Goal: Task Accomplishment & Management: Manage account settings

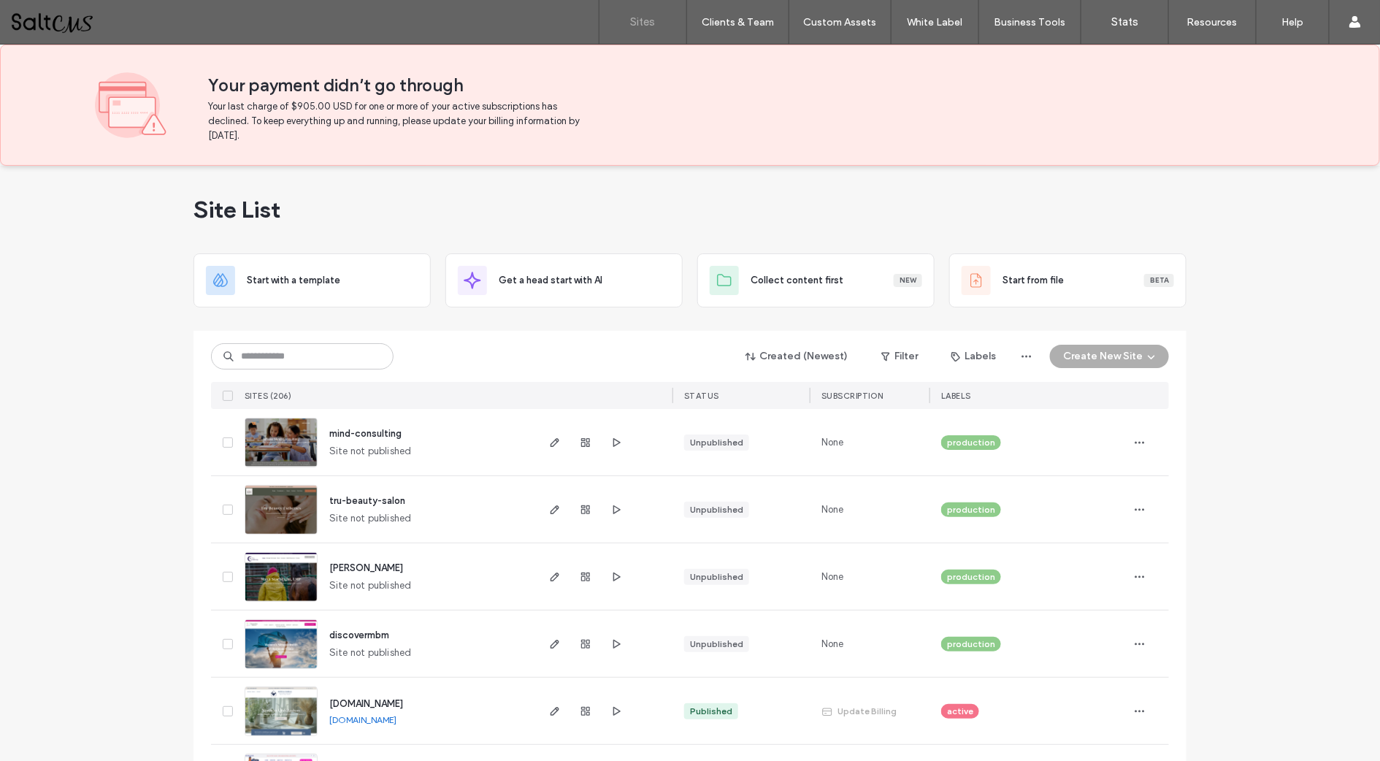
click at [362, 113] on span "Your last charge of $905.00 USD for one or more of your active subscriptions ha…" at bounding box center [396, 121] width 376 height 44
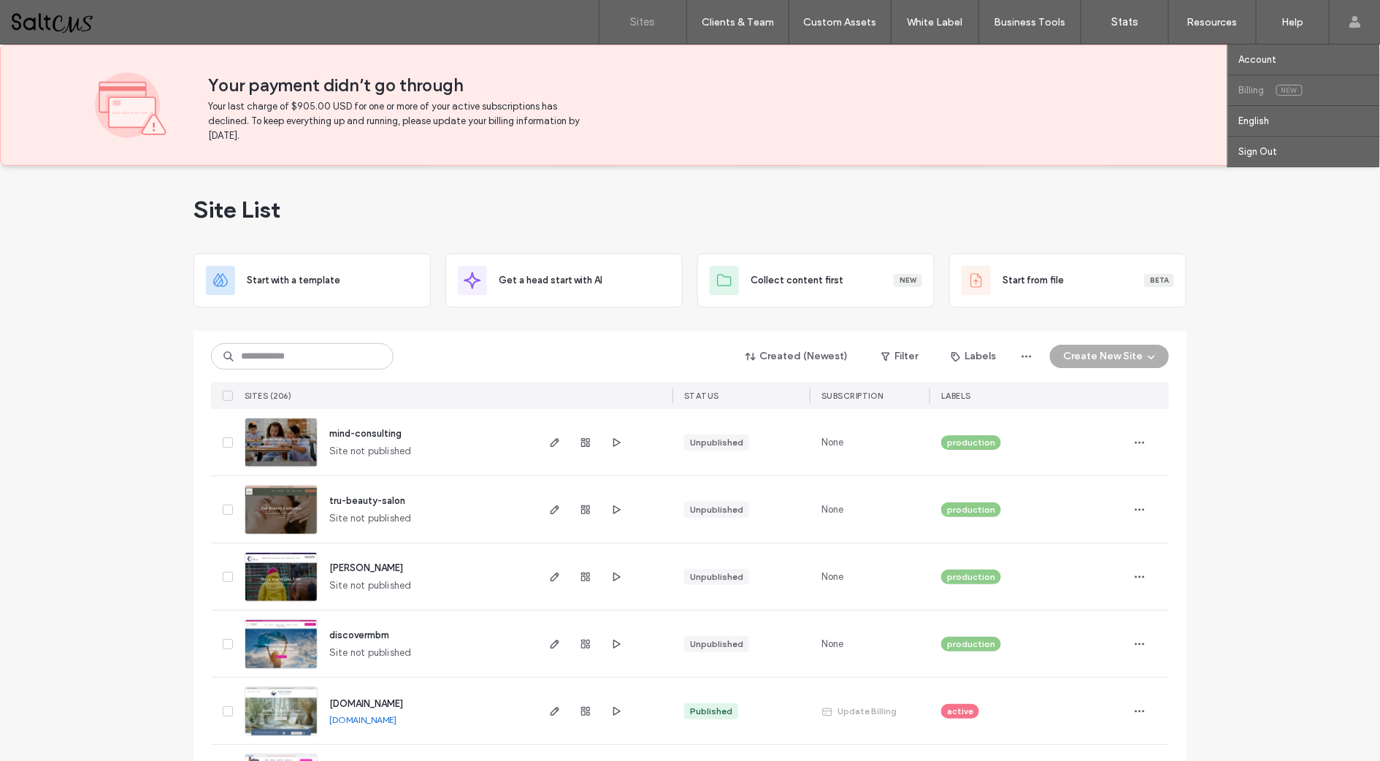
click at [1241, 88] on label "Billing" at bounding box center [1252, 90] width 26 height 11
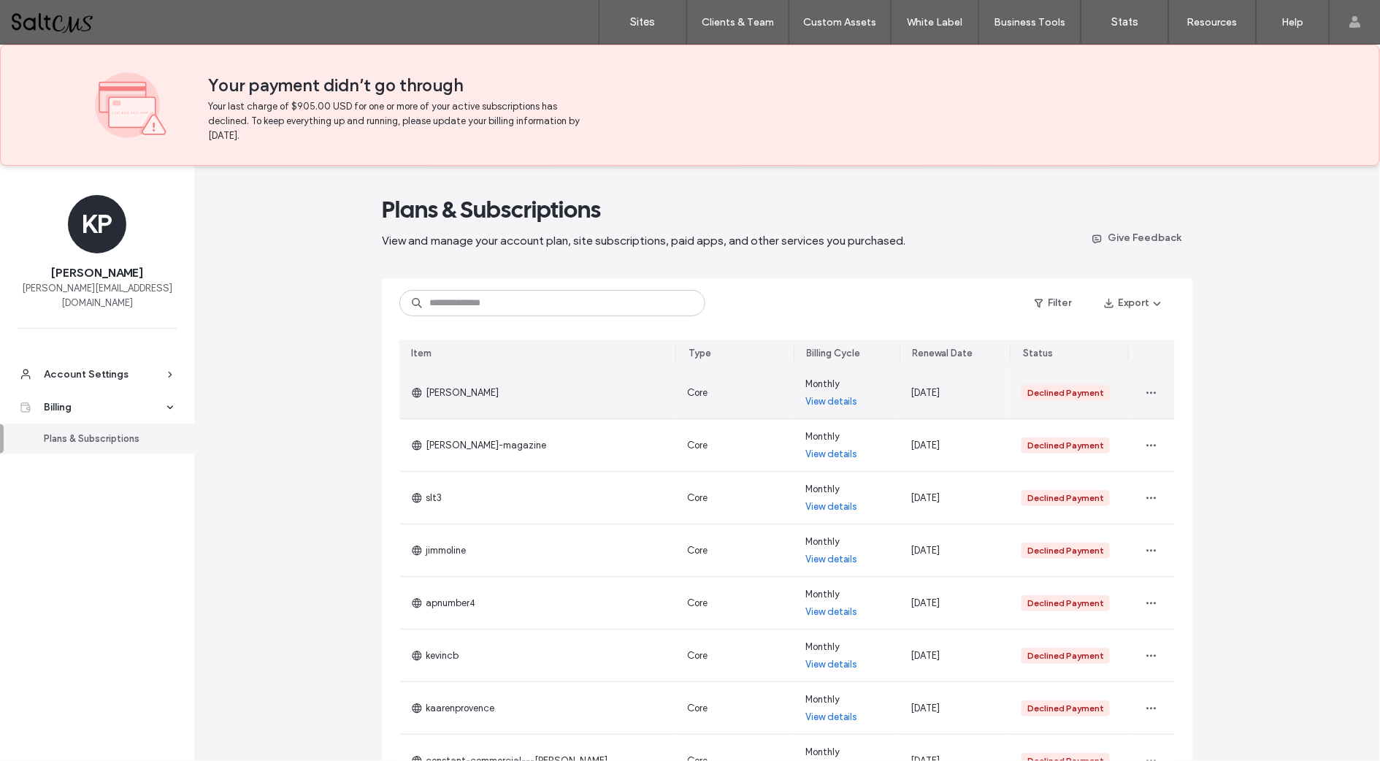
click at [838, 400] on link "View details" at bounding box center [832, 401] width 53 height 15
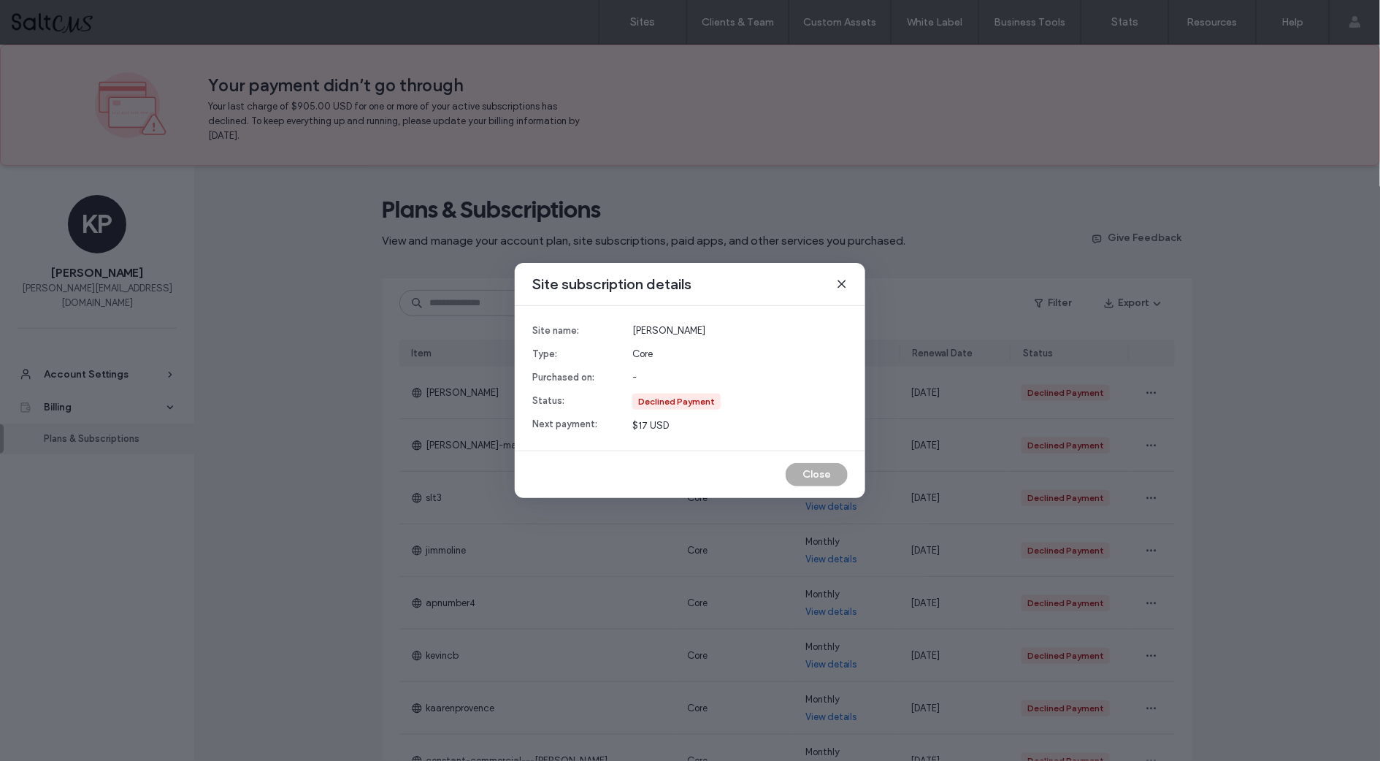
click at [838, 285] on icon at bounding box center [842, 284] width 12 height 12
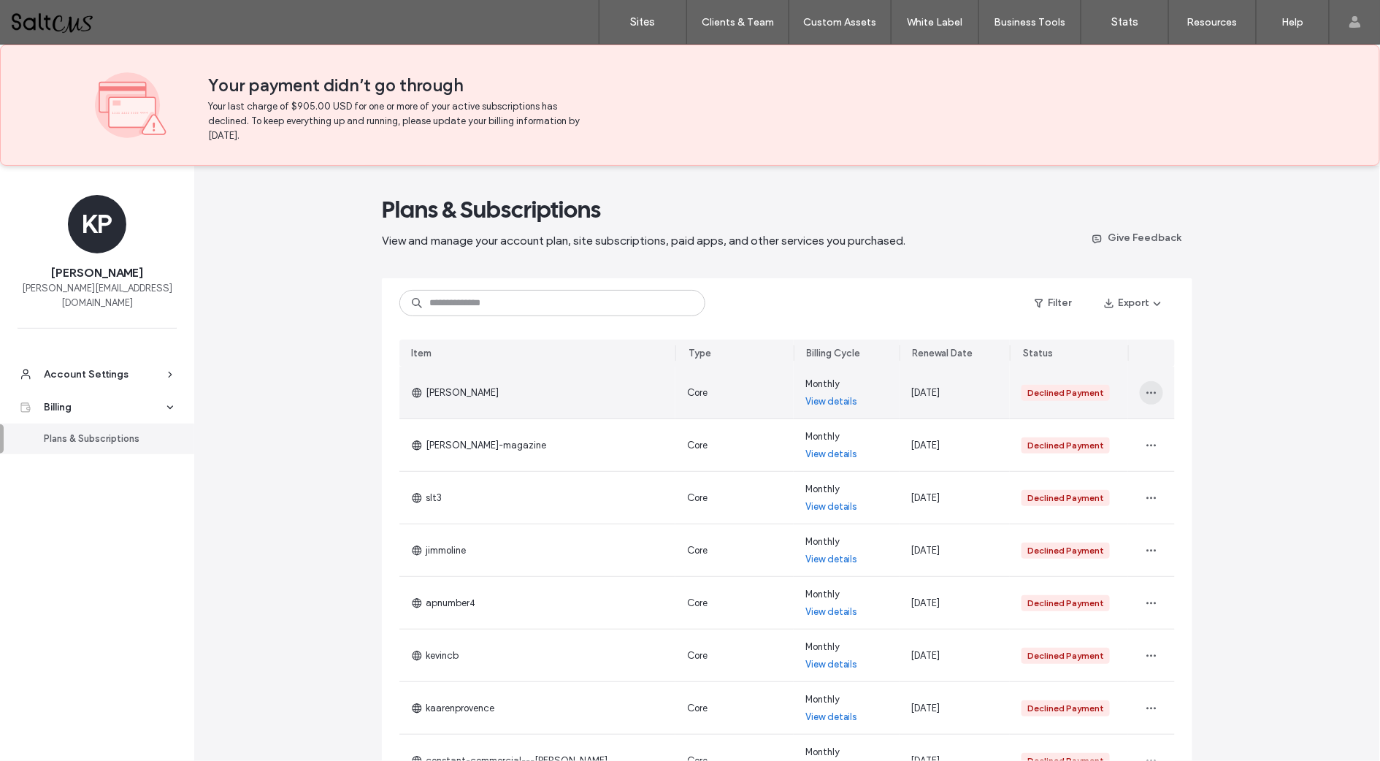
click at [1146, 387] on icon "button" at bounding box center [1152, 393] width 12 height 12
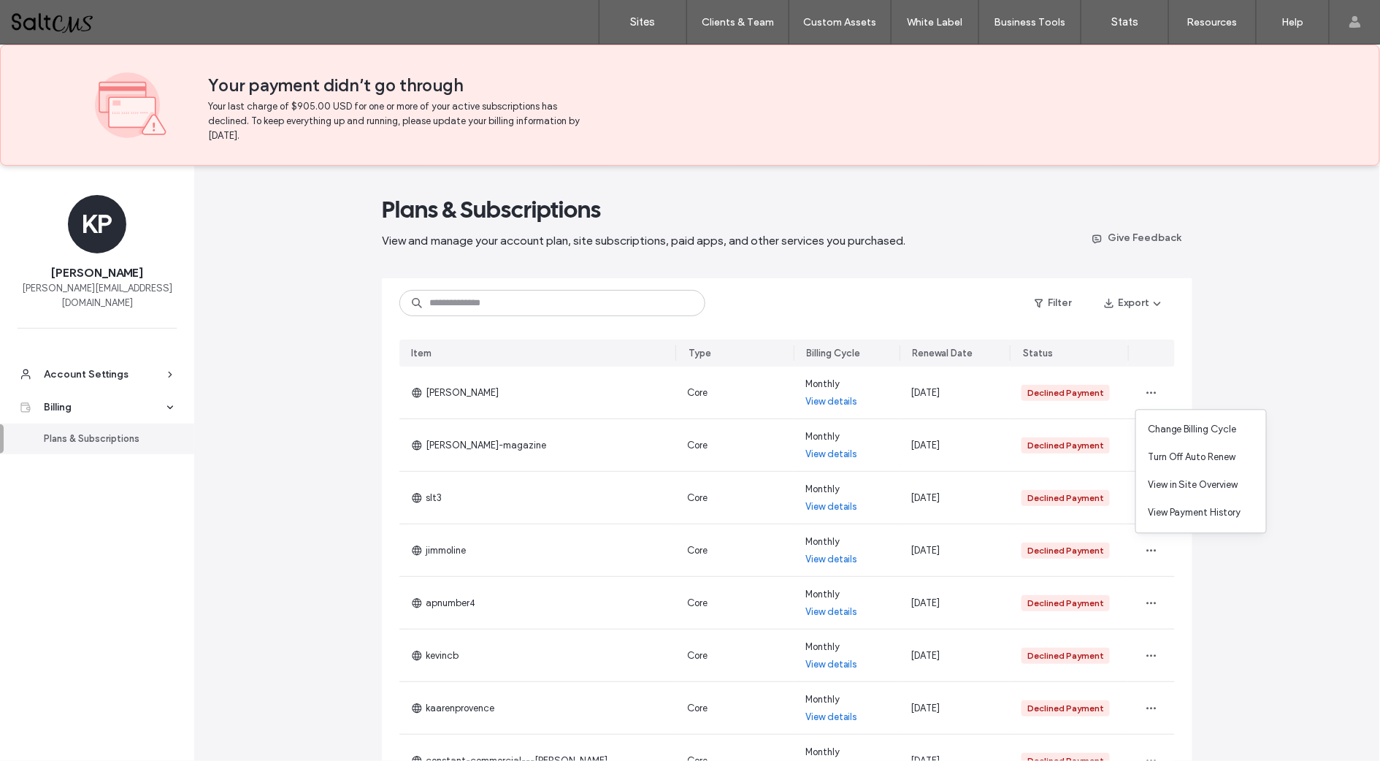
click at [110, 432] on div "Plans & Subscriptions" at bounding box center [104, 439] width 120 height 15
click at [172, 402] on icon at bounding box center [170, 407] width 10 height 10
click at [176, 370] on span at bounding box center [170, 375] width 13 height 10
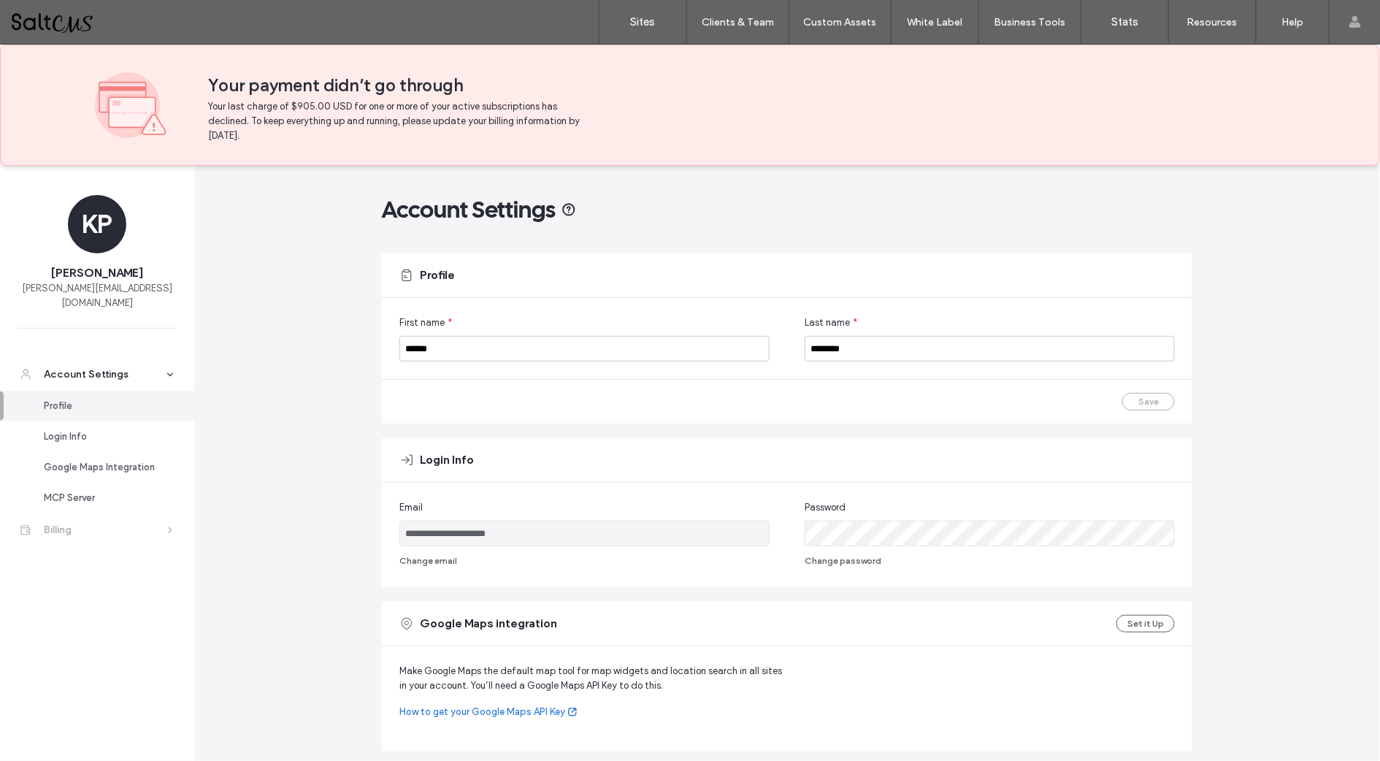
click at [165, 525] on icon at bounding box center [170, 530] width 10 height 10
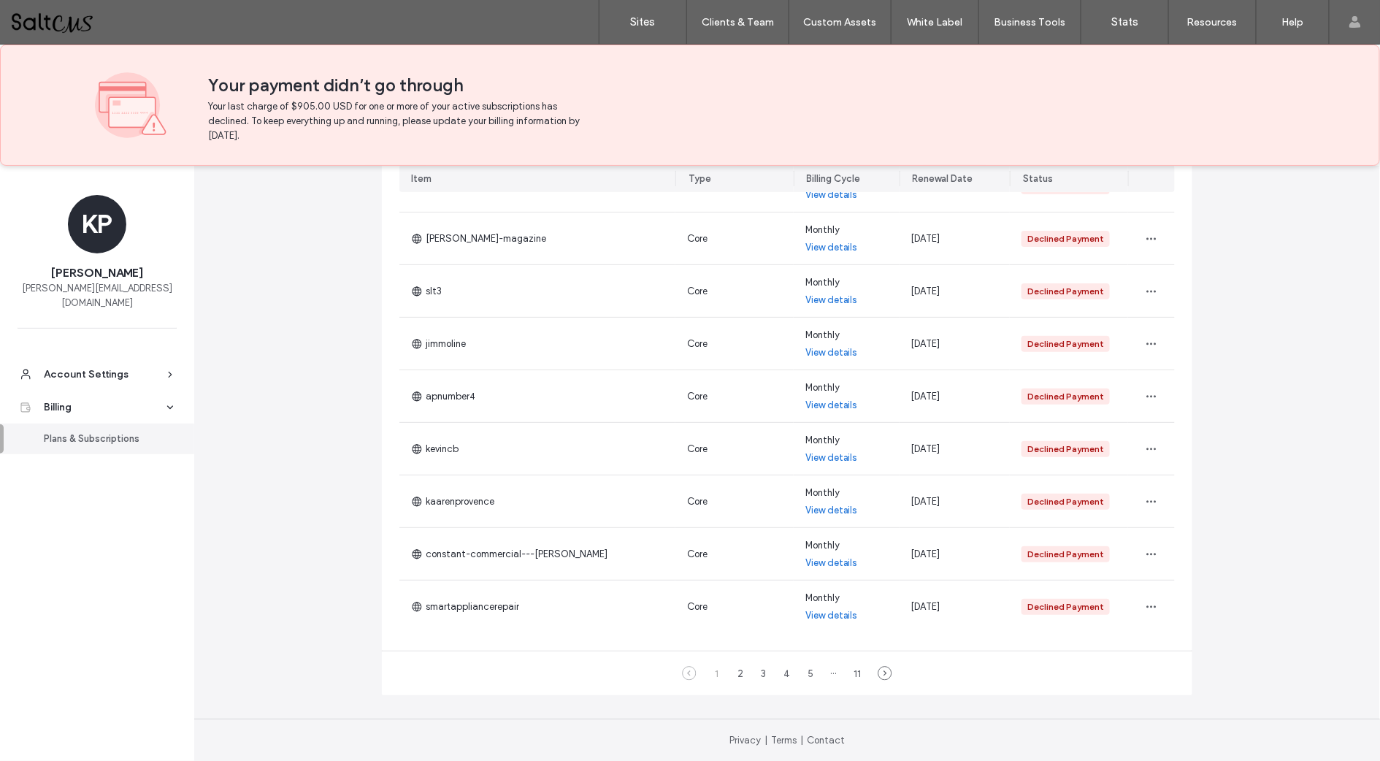
scroll to position [206, 0]
click at [738, 669] on div "2" at bounding box center [741, 674] width 18 height 18
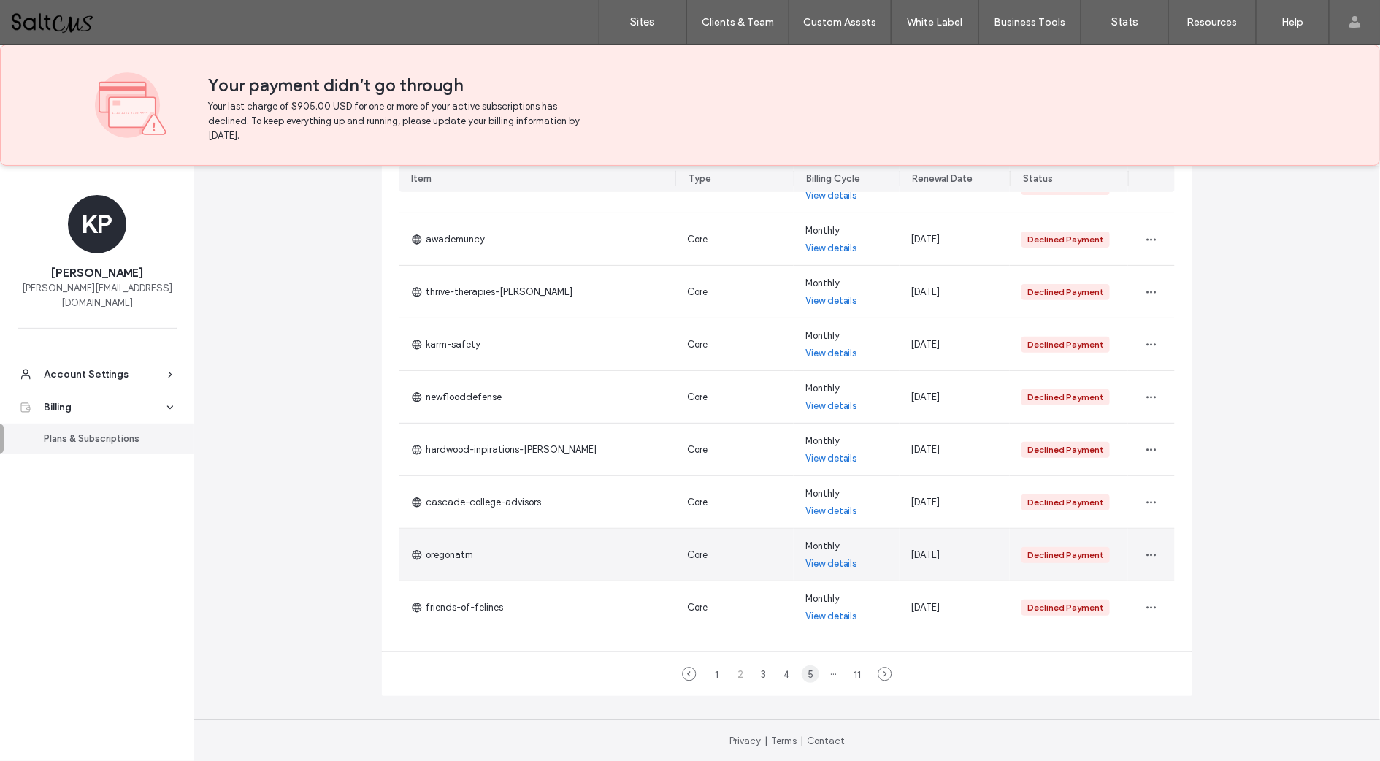
scroll to position [0, 0]
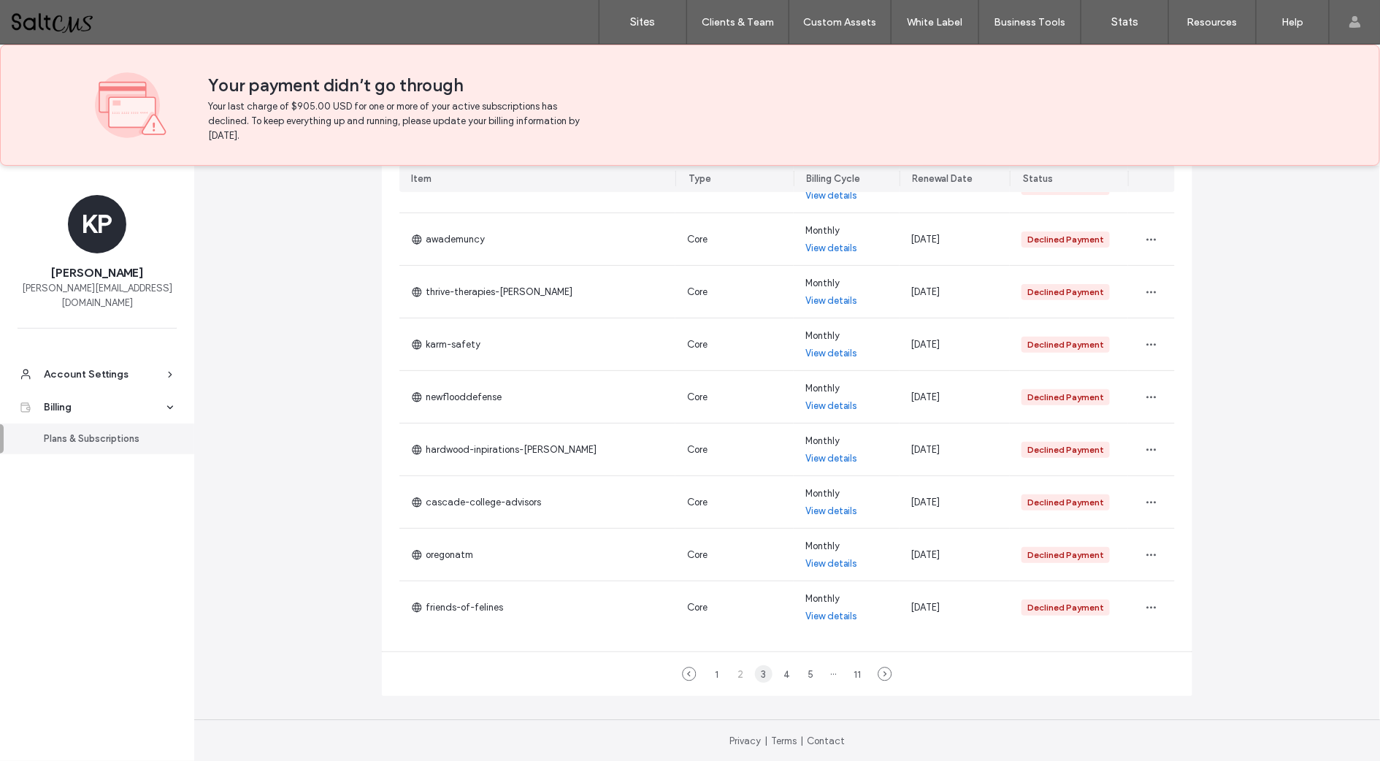
click at [759, 670] on div "3" at bounding box center [764, 674] width 18 height 18
click at [779, 671] on div "4" at bounding box center [788, 674] width 18 height 18
click at [796, 670] on div "5" at bounding box center [799, 674] width 18 height 18
click at [829, 670] on div "7" at bounding box center [834, 674] width 18 height 18
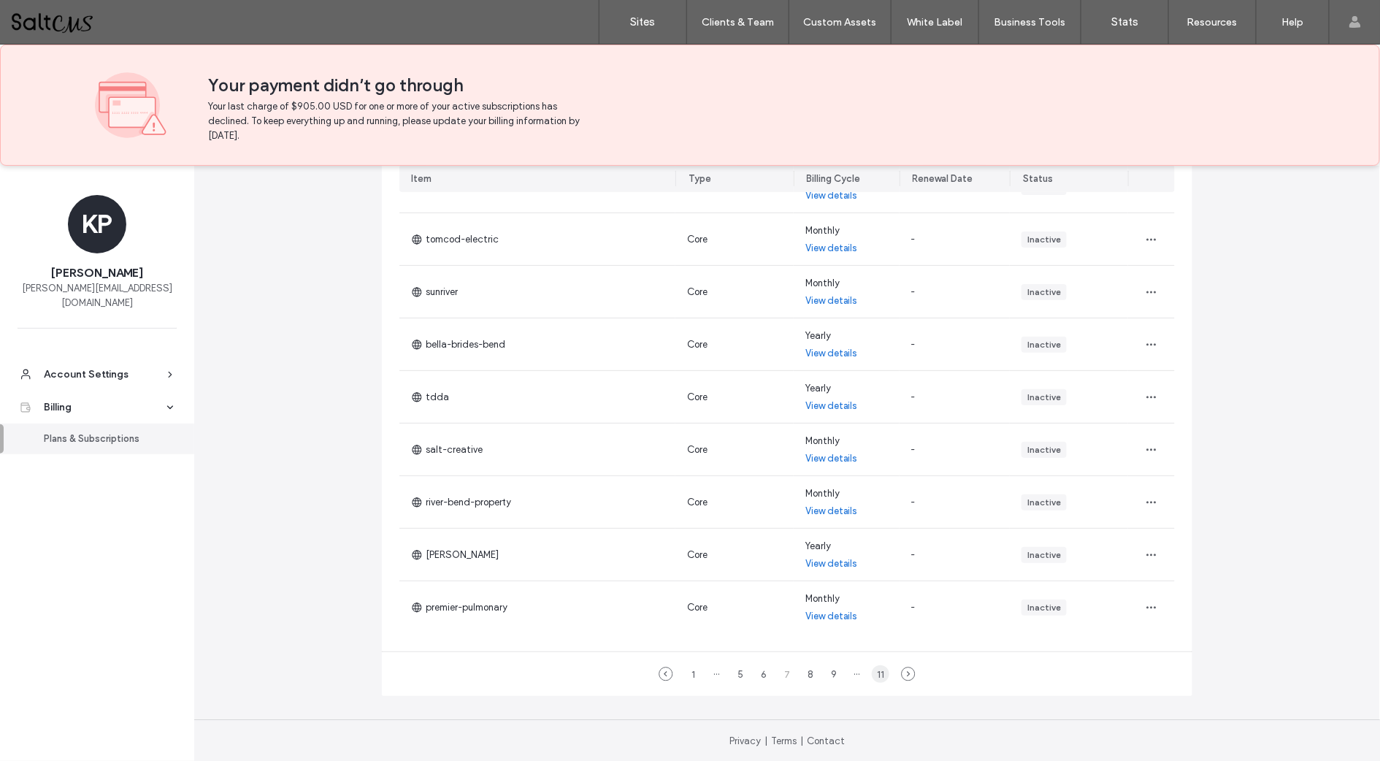
click at [874, 673] on div "11" at bounding box center [881, 674] width 18 height 18
click at [825, 675] on div "10" at bounding box center [834, 674] width 18 height 18
click at [811, 668] on div "9" at bounding box center [811, 674] width 18 height 18
click at [779, 669] on div "8" at bounding box center [788, 674] width 18 height 18
click at [746, 673] on div "6" at bounding box center [752, 674] width 18 height 18
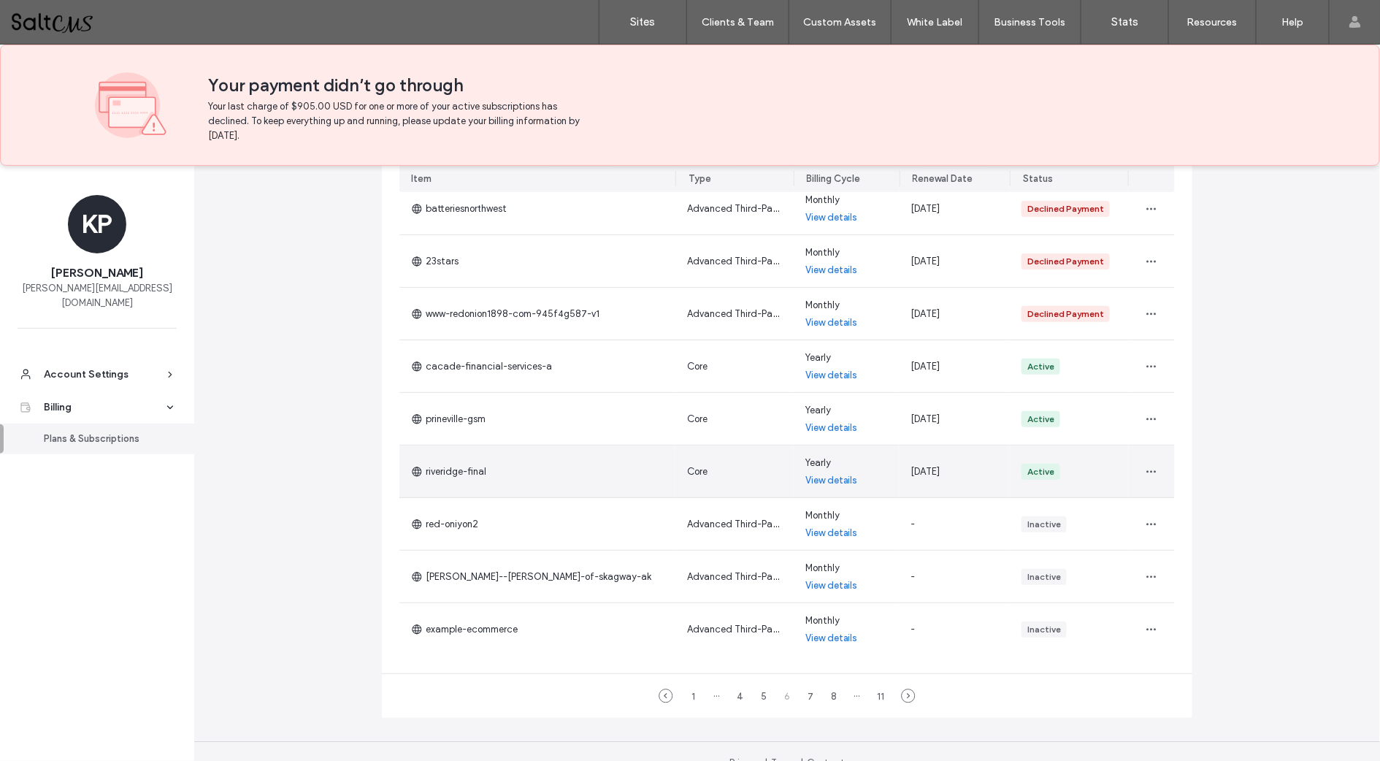
scroll to position [191, 0]
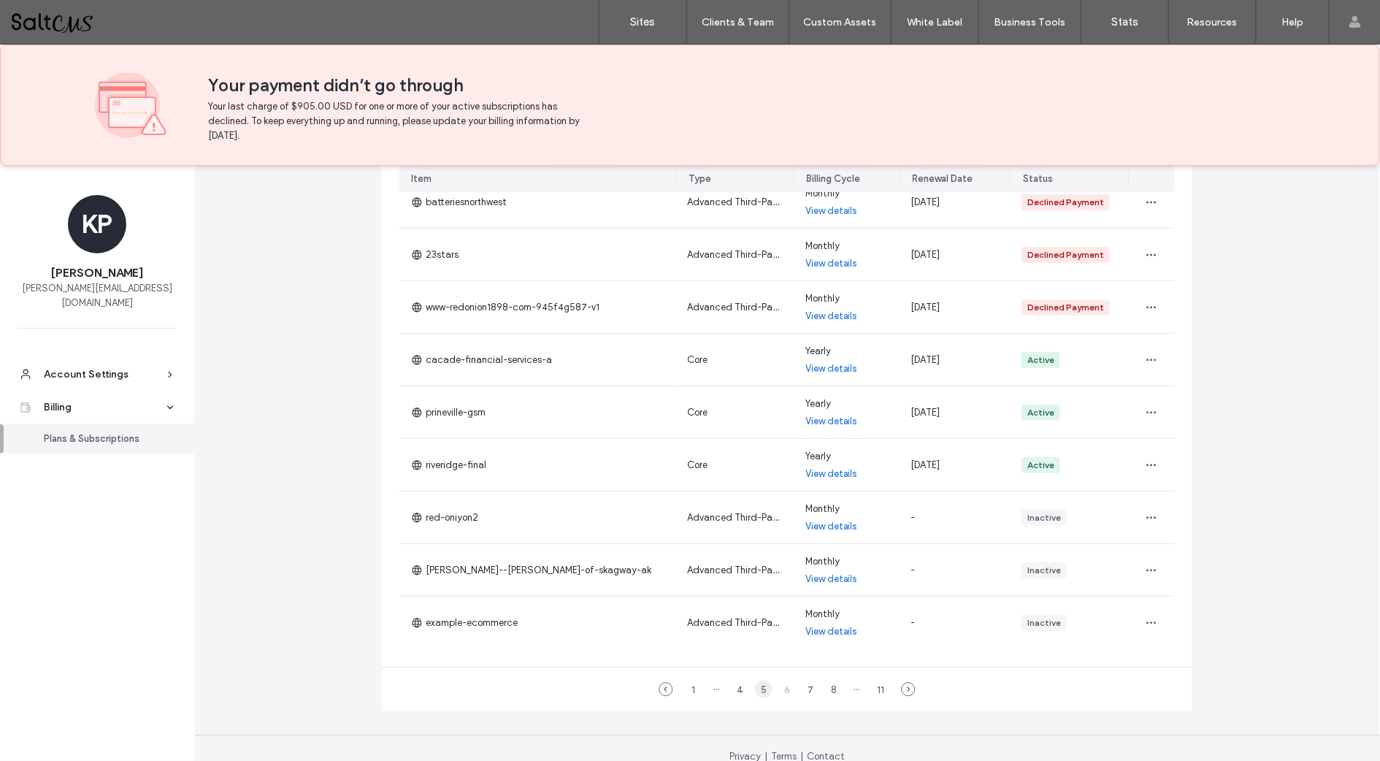
click at [757, 688] on div "5" at bounding box center [764, 690] width 18 height 18
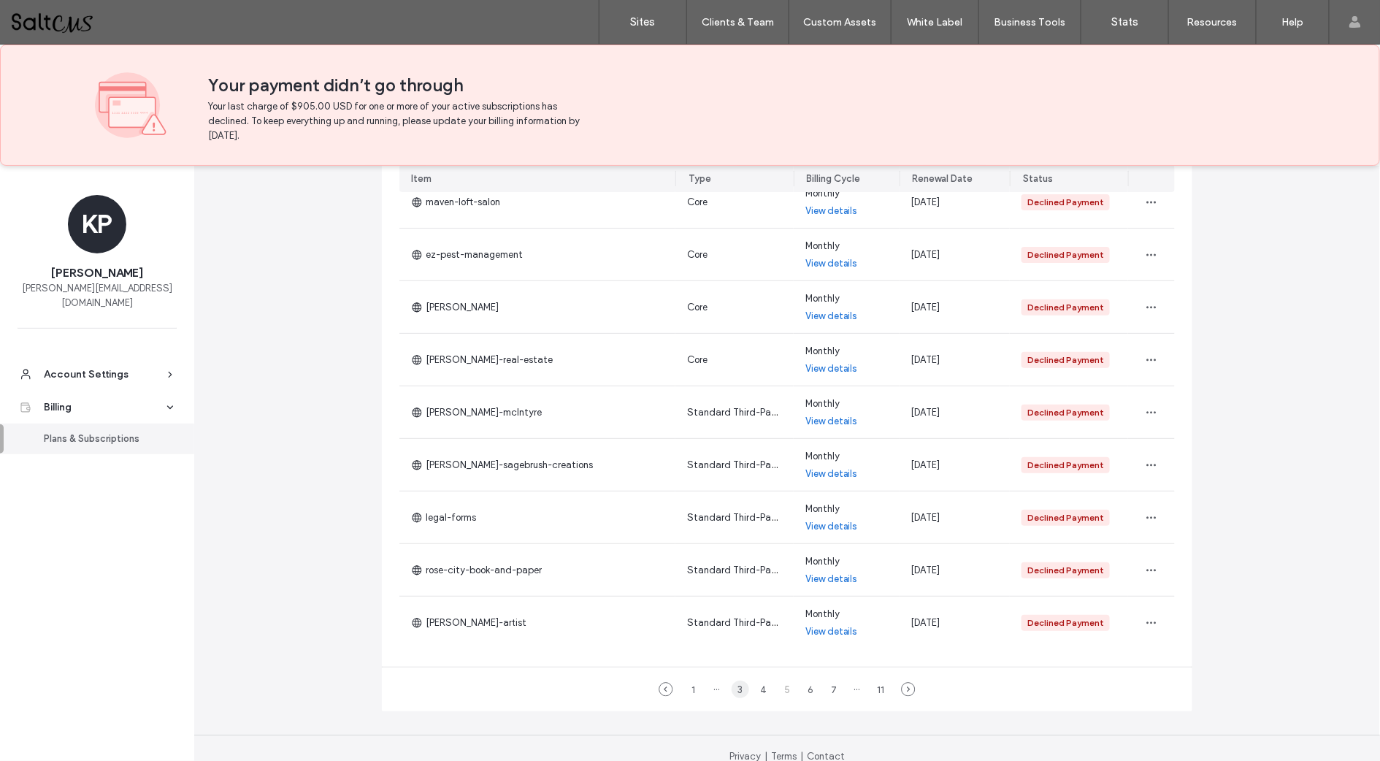
click at [732, 690] on div "3" at bounding box center [741, 690] width 18 height 18
click at [743, 686] on div "2" at bounding box center [752, 690] width 18 height 18
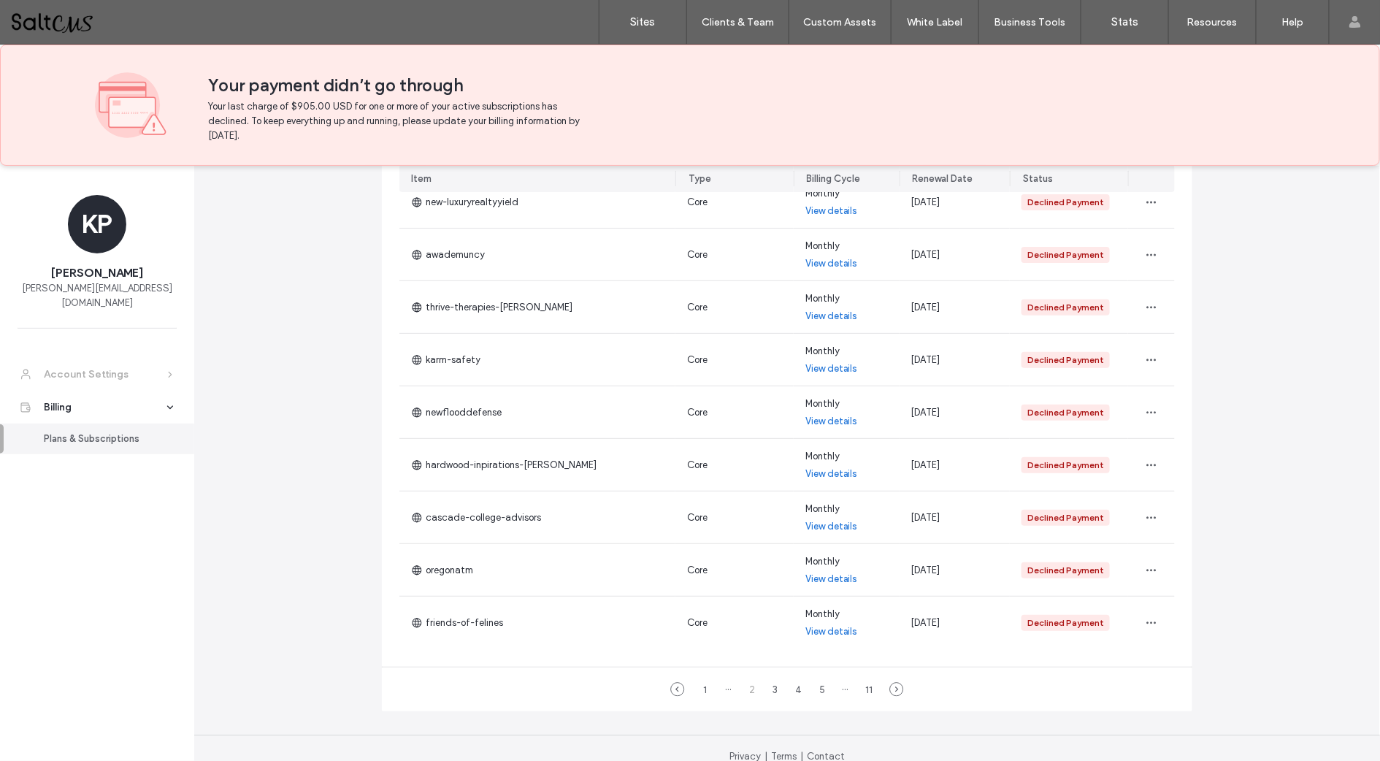
click at [123, 367] on div "Account Settings" at bounding box center [104, 374] width 120 height 15
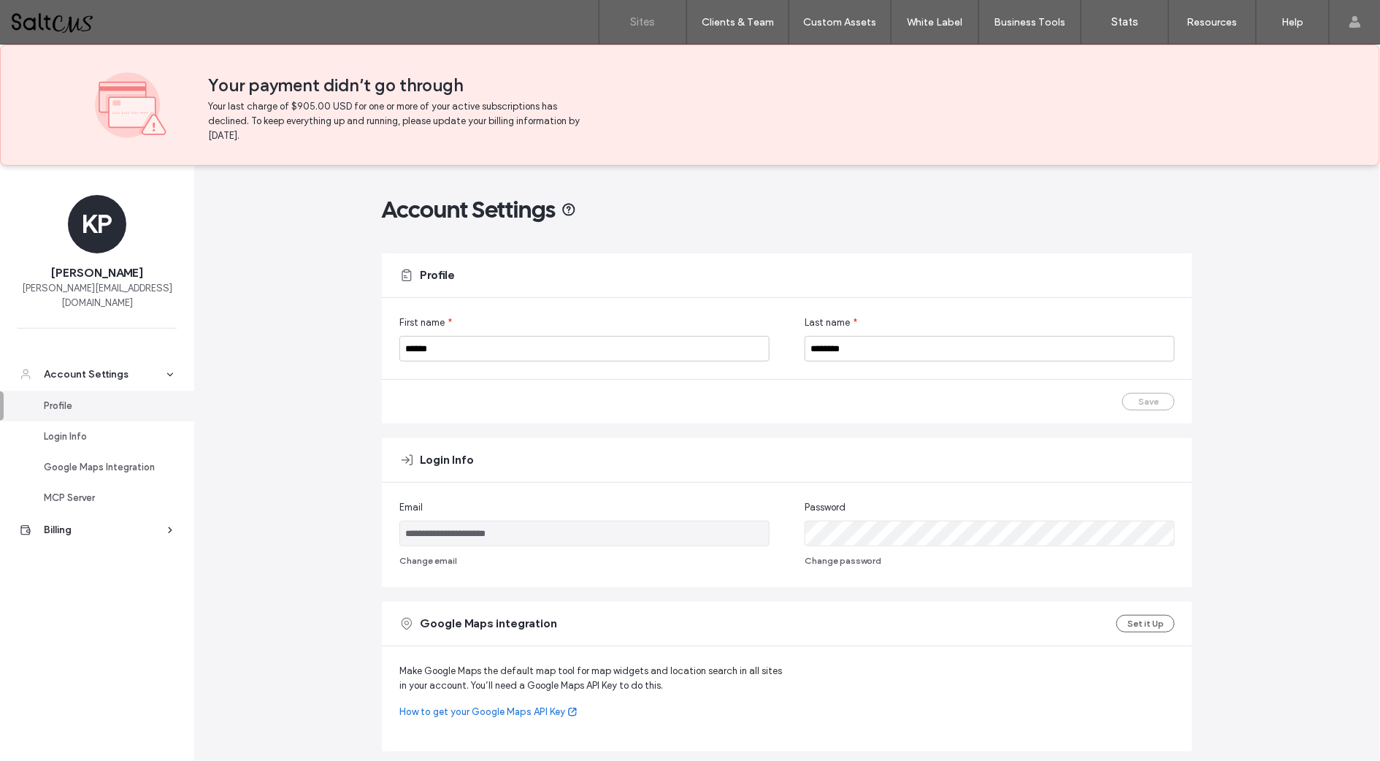
click at [659, 25] on link "Sites" at bounding box center [643, 22] width 87 height 44
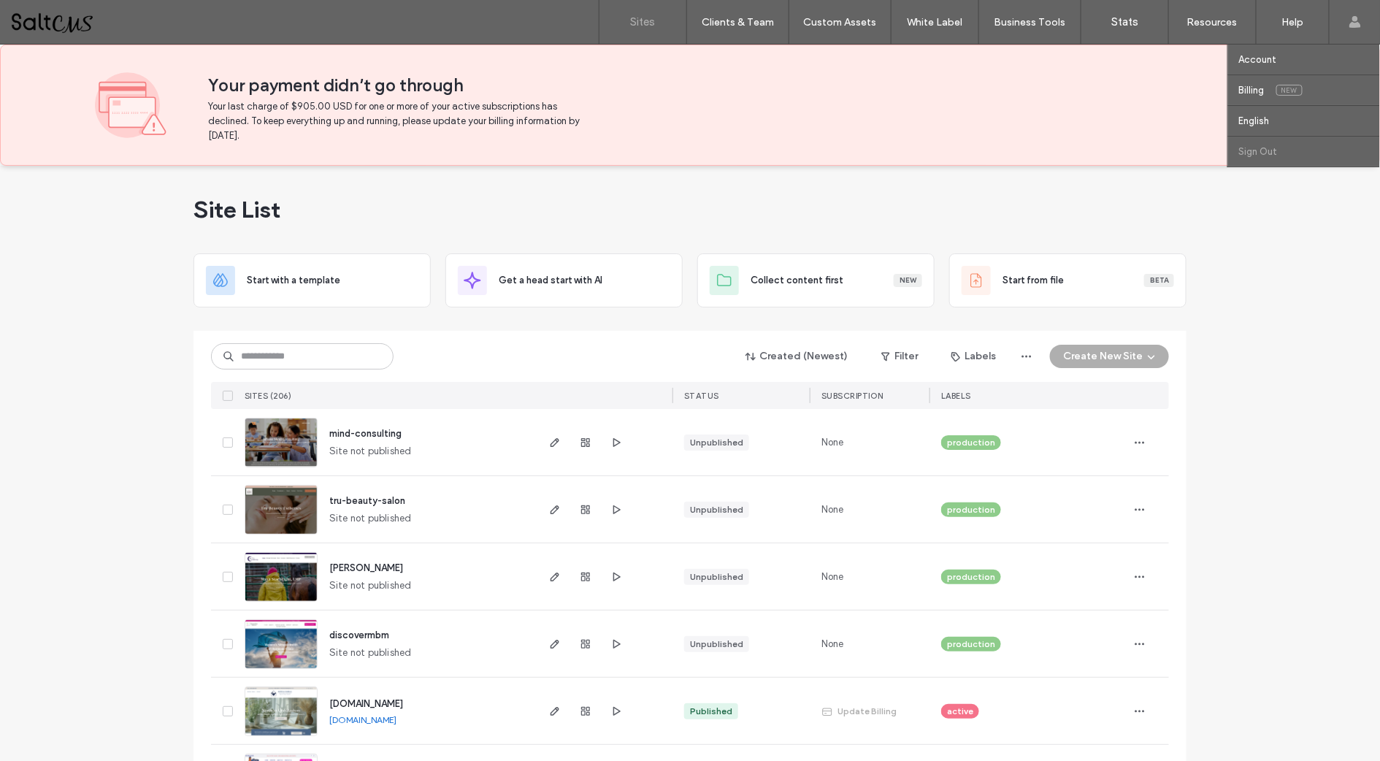
click at [1265, 151] on label "Sign Out" at bounding box center [1258, 151] width 39 height 11
